Goal: Navigation & Orientation: Go to known website

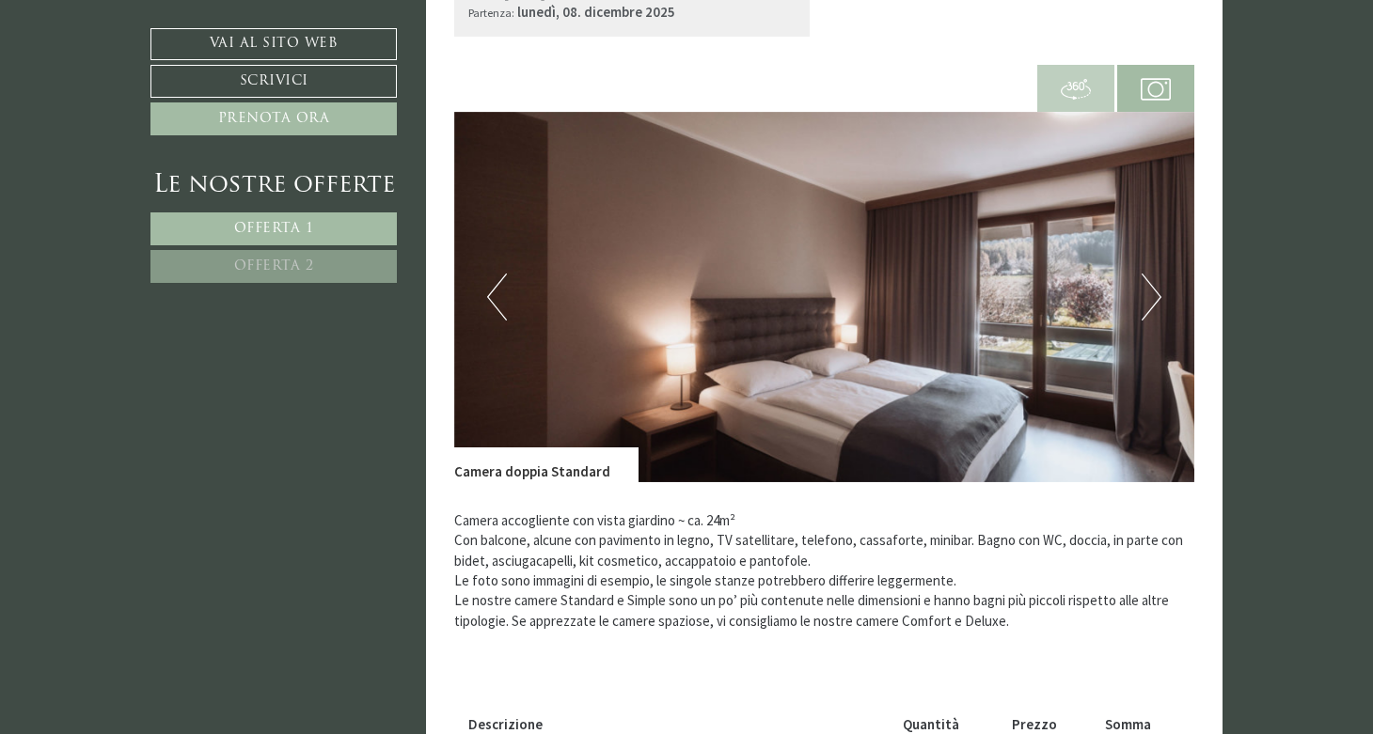
scroll to position [715, 0]
click at [309, 45] on link "Vai al sito web" at bounding box center [273, 44] width 246 height 32
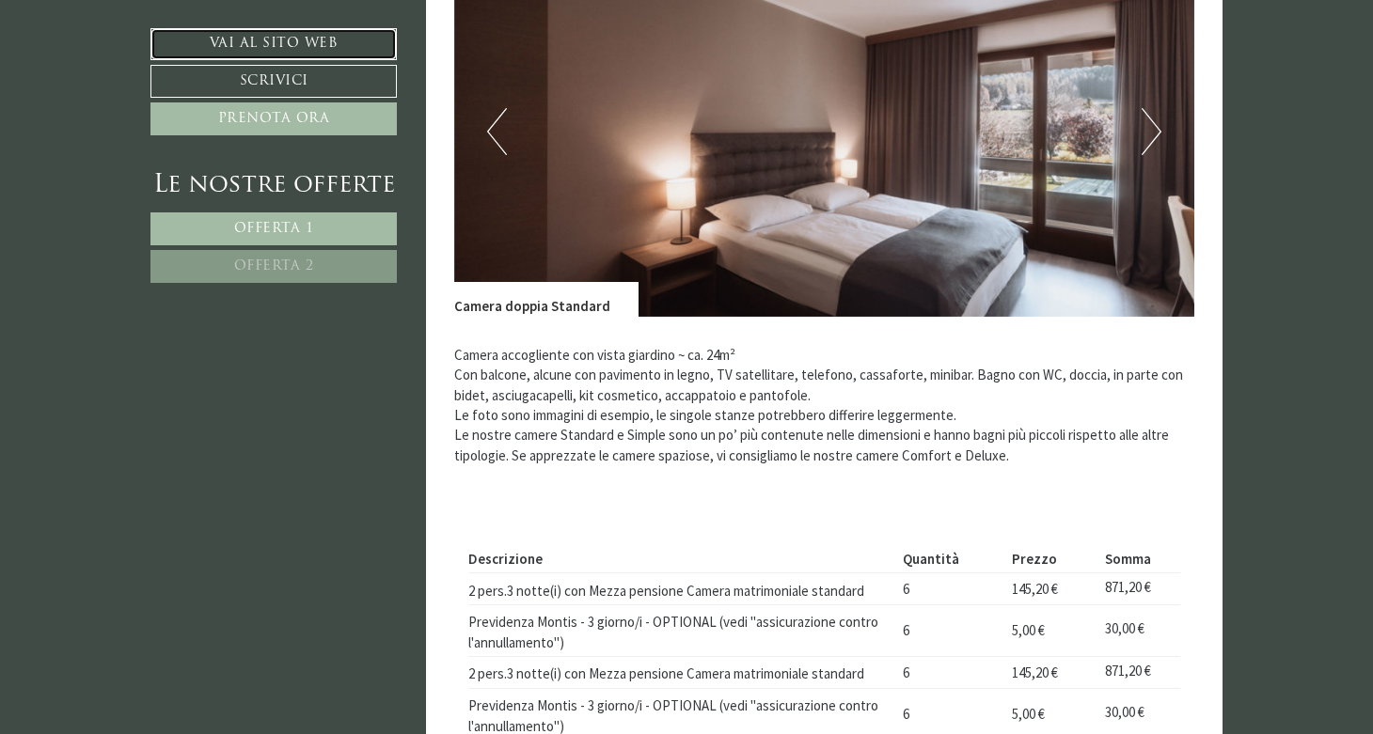
scroll to position [812, 0]
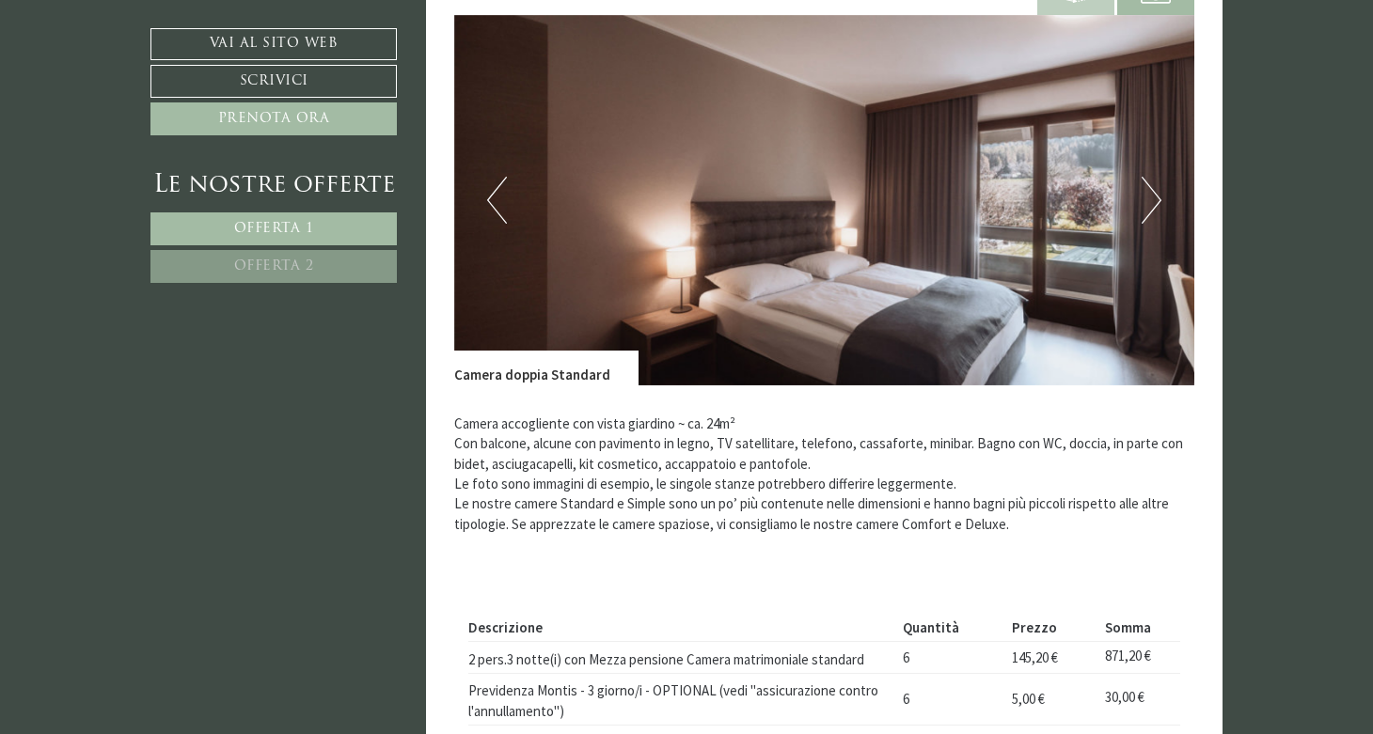
click at [1161, 209] on img at bounding box center [824, 200] width 741 height 370
click at [1154, 209] on button "Next" at bounding box center [1151, 200] width 20 height 47
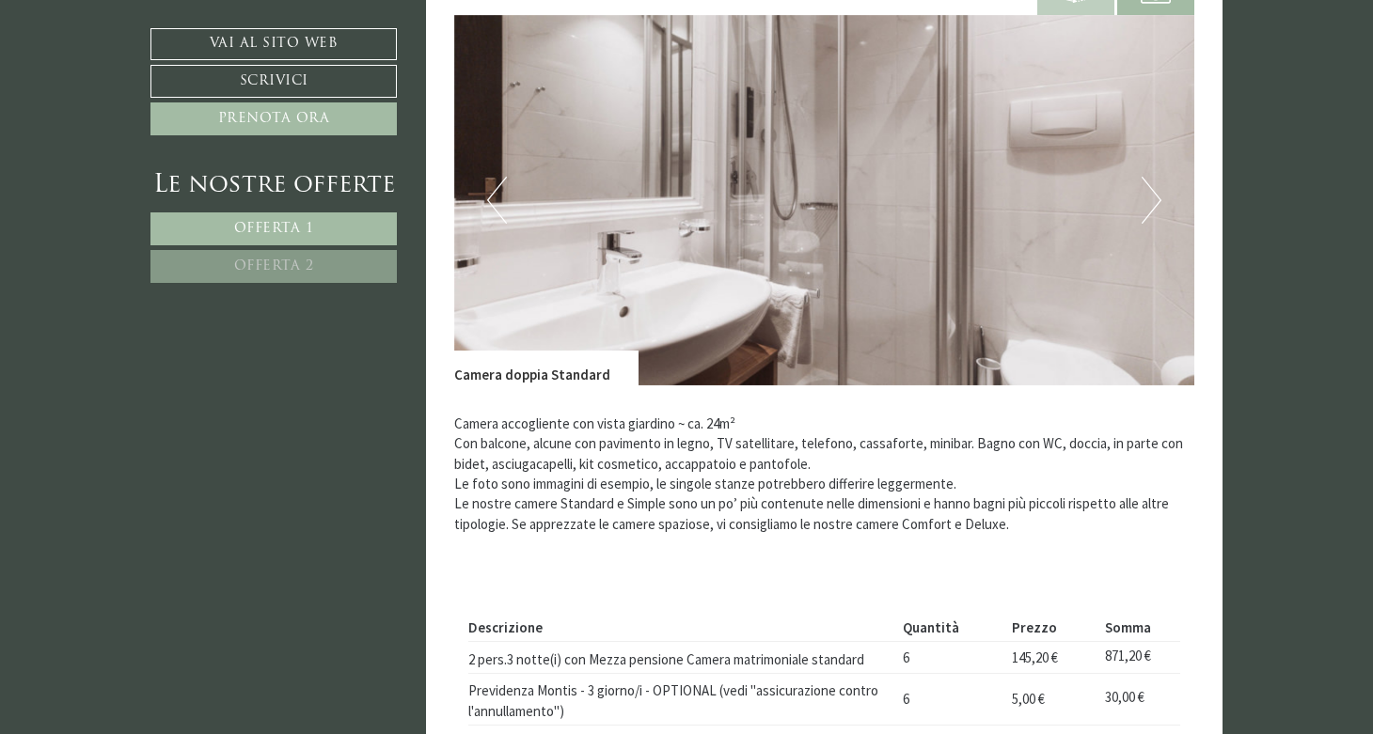
click at [1154, 209] on button "Next" at bounding box center [1151, 200] width 20 height 47
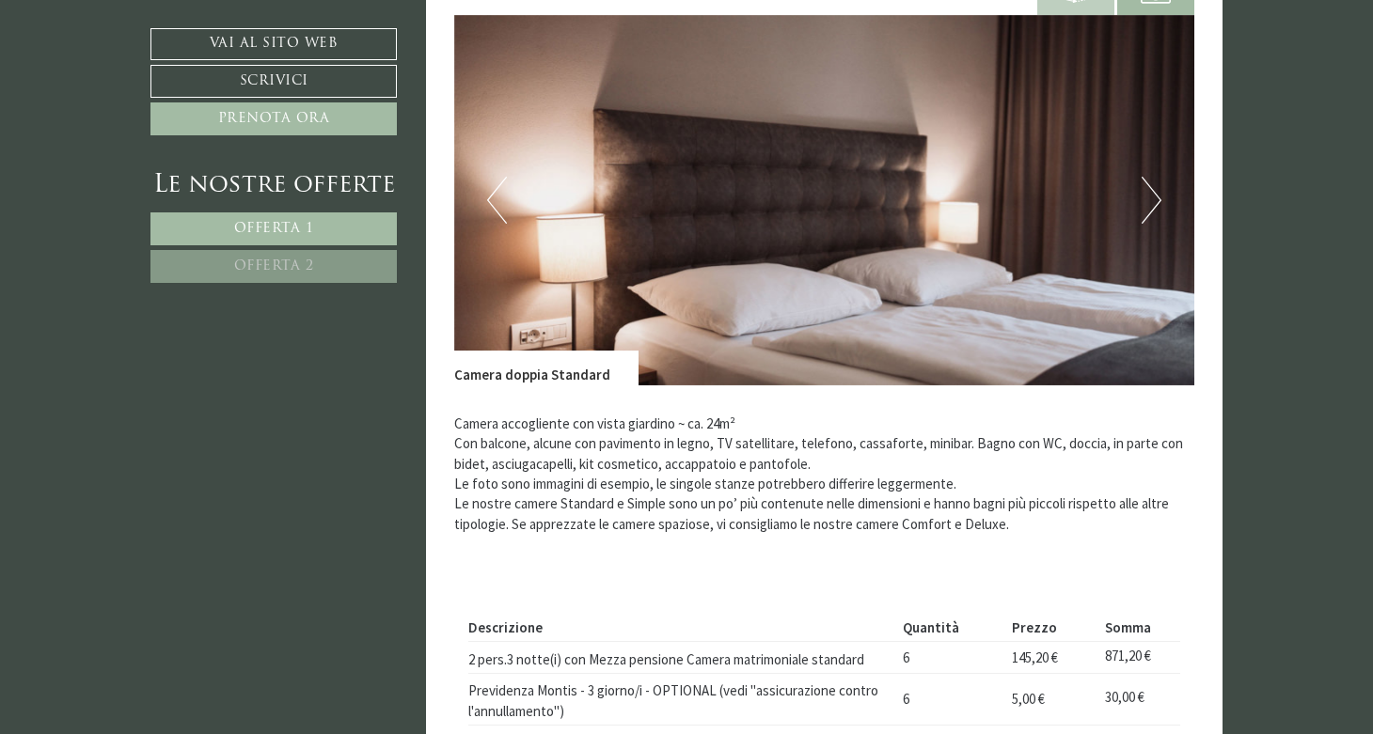
click at [1154, 209] on button "Next" at bounding box center [1151, 200] width 20 height 47
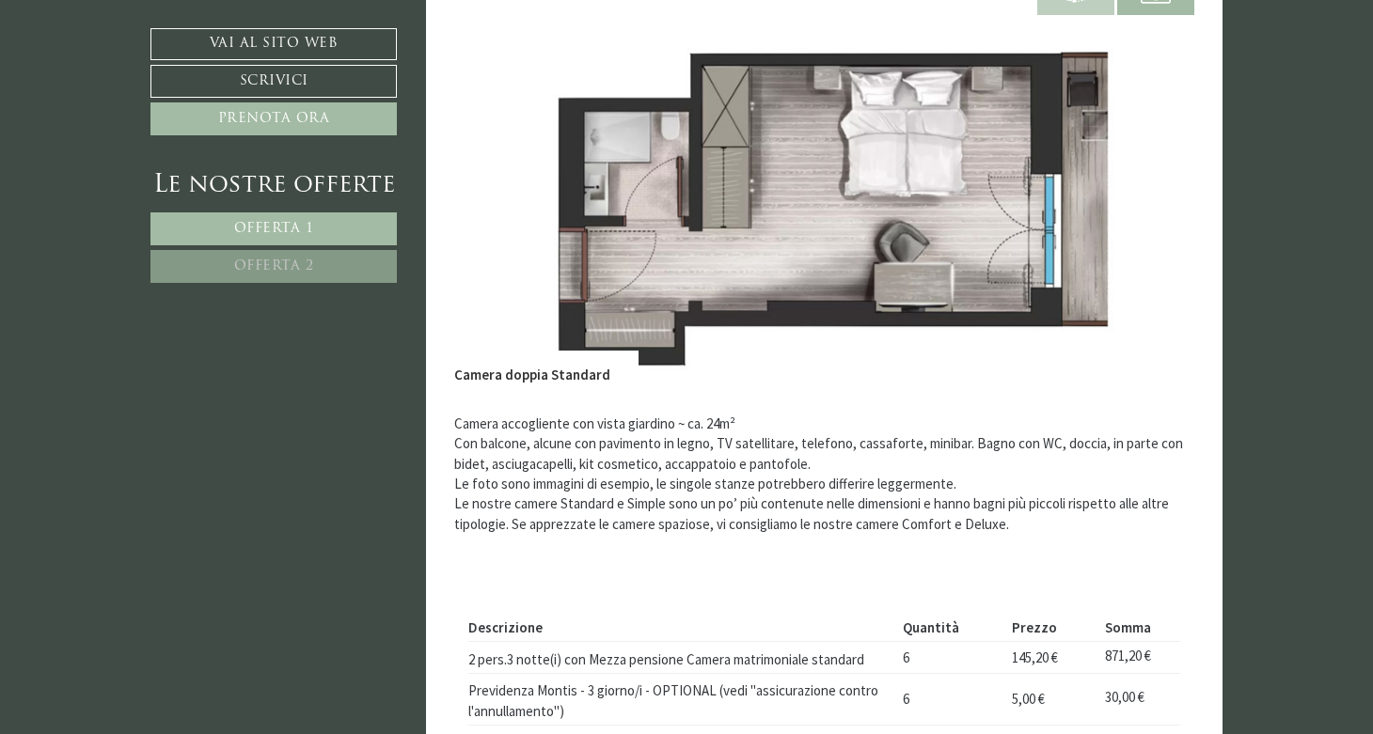
click at [1154, 209] on button "Next" at bounding box center [1151, 200] width 20 height 47
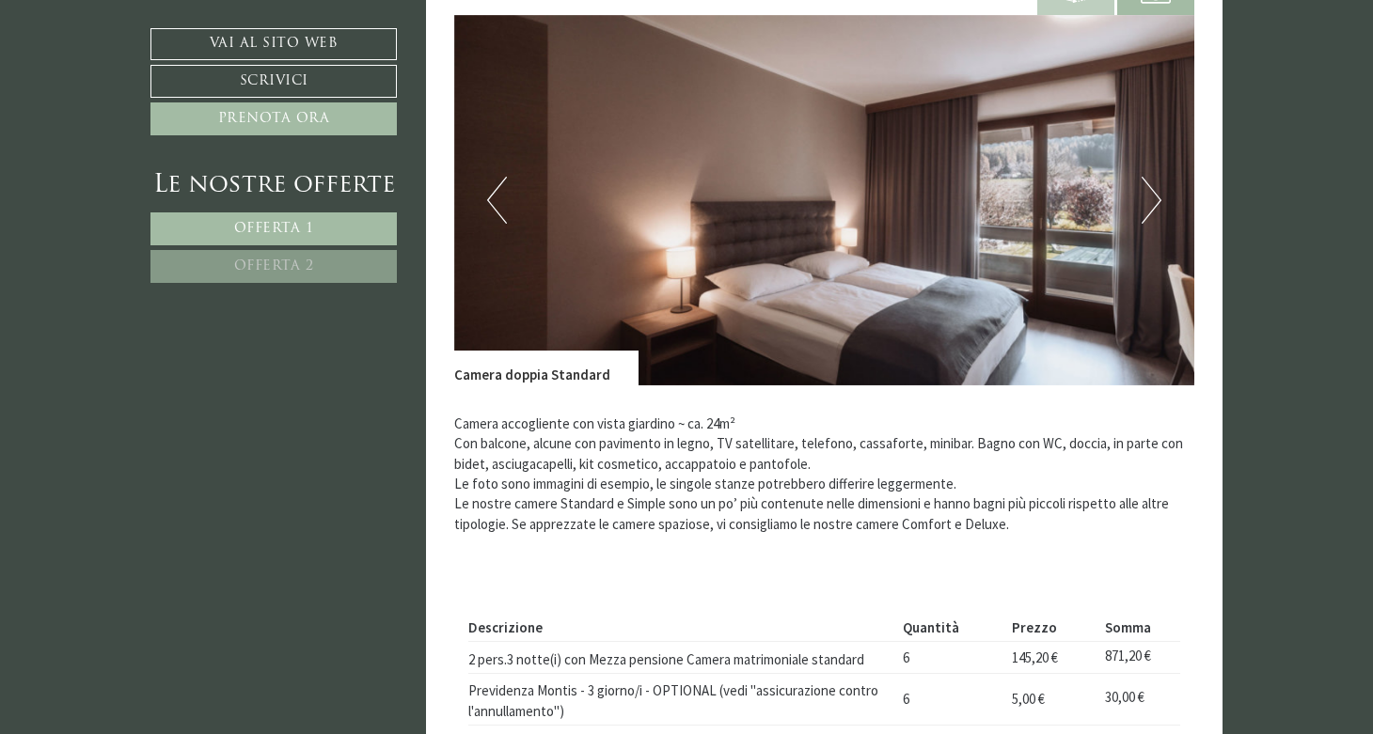
click at [1154, 209] on button "Next" at bounding box center [1151, 200] width 20 height 47
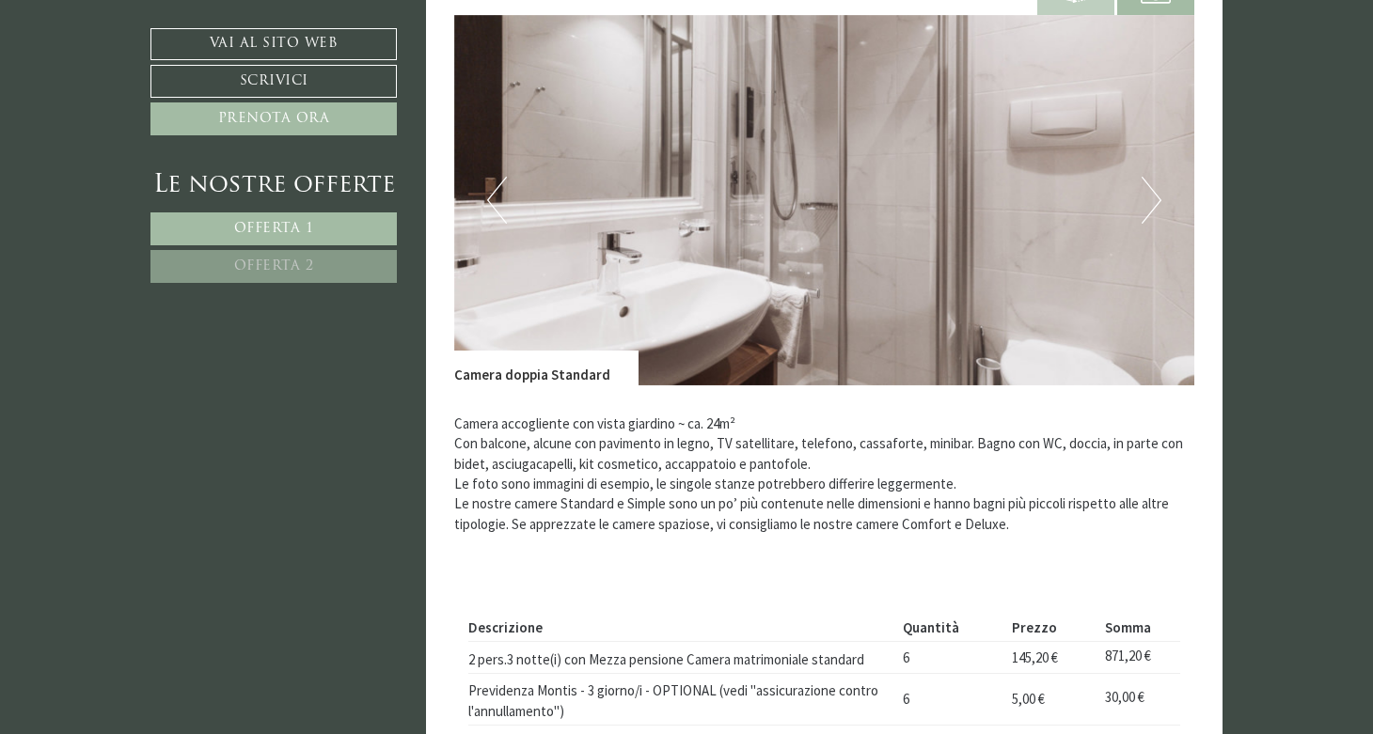
click at [1154, 209] on button "Next" at bounding box center [1151, 200] width 20 height 47
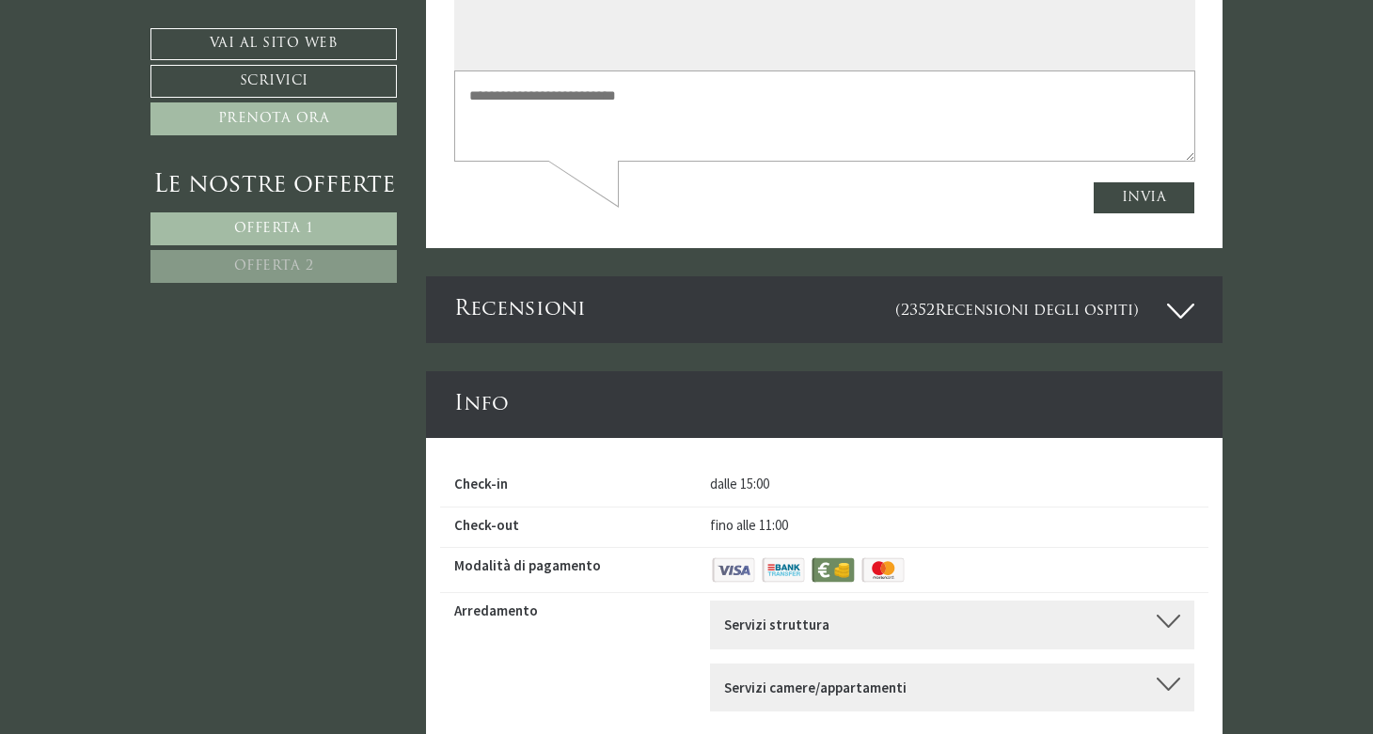
scroll to position [6668, 0]
